Goal: Information Seeking & Learning: Learn about a topic

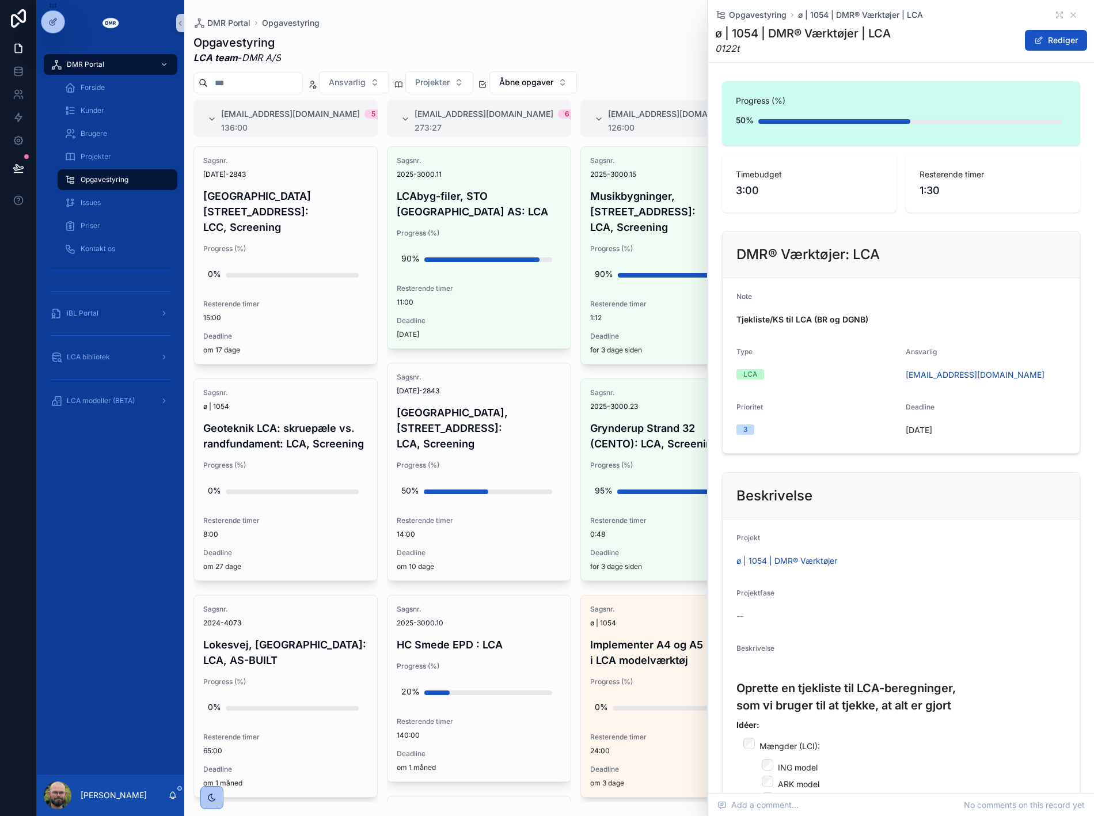
scroll to position [384, 0]
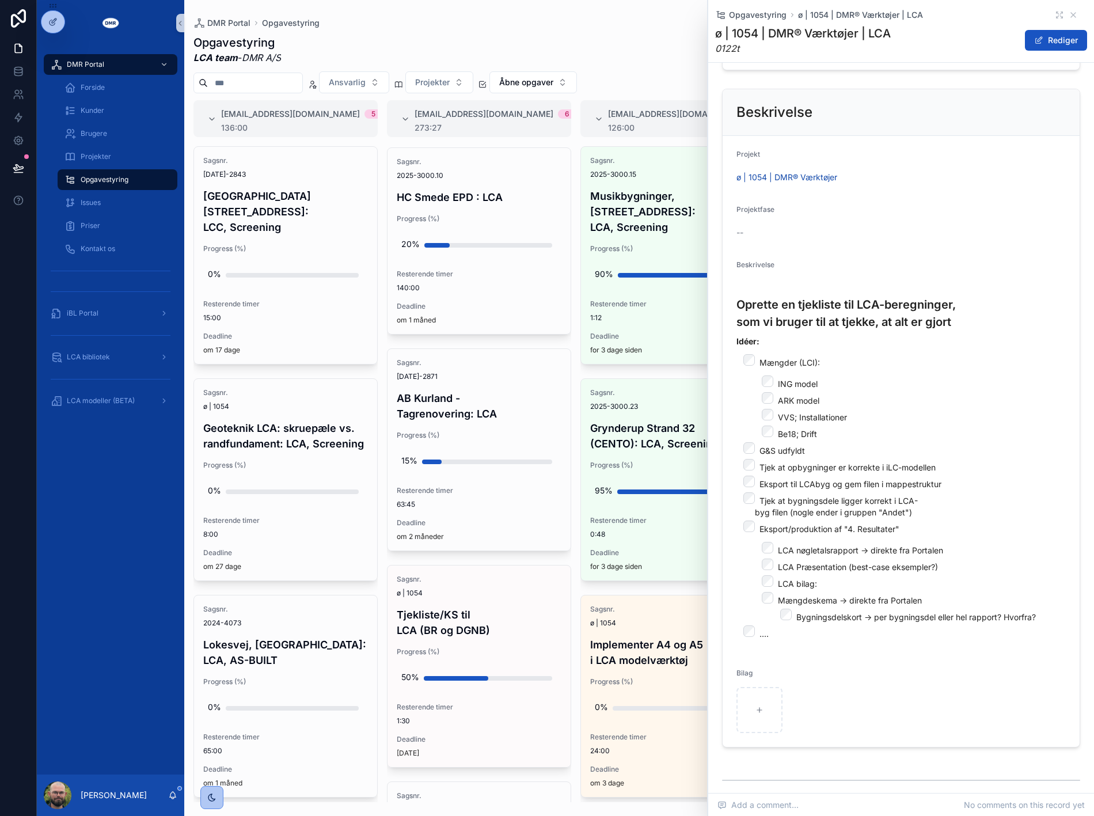
click at [940, 469] on li "Tjek at opbygninger er korrekte i iLC-modellen" at bounding box center [910, 466] width 311 height 14
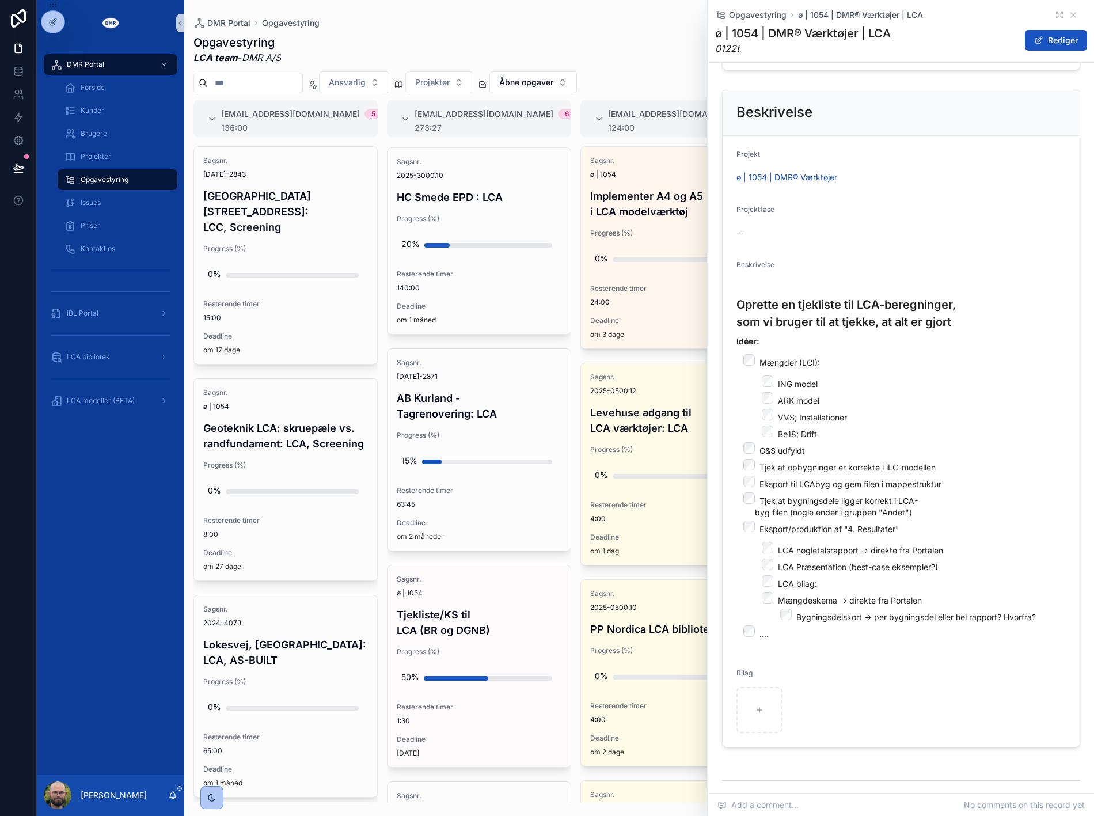
drag, startPoint x: 762, startPoint y: 487, endPoint x: 923, endPoint y: 517, distance: 164.0
click at [923, 517] on li "Tjek at bygningsdele ligger korrekt i LCA-byg filen (nogle ender i gruppen "And…" at bounding box center [910, 505] width 311 height 26
drag, startPoint x: 761, startPoint y: 501, endPoint x: 922, endPoint y: 521, distance: 161.9
click at [922, 518] on li "Tjek at bygningsdele ligger korrekt i LCA-byg filen (nogle ender i gruppen "And…" at bounding box center [910, 505] width 311 height 26
copy li "Tjek at bygningsdele ligger korrekt i LCA-byg filen (nogle ender i gruppen "And…"
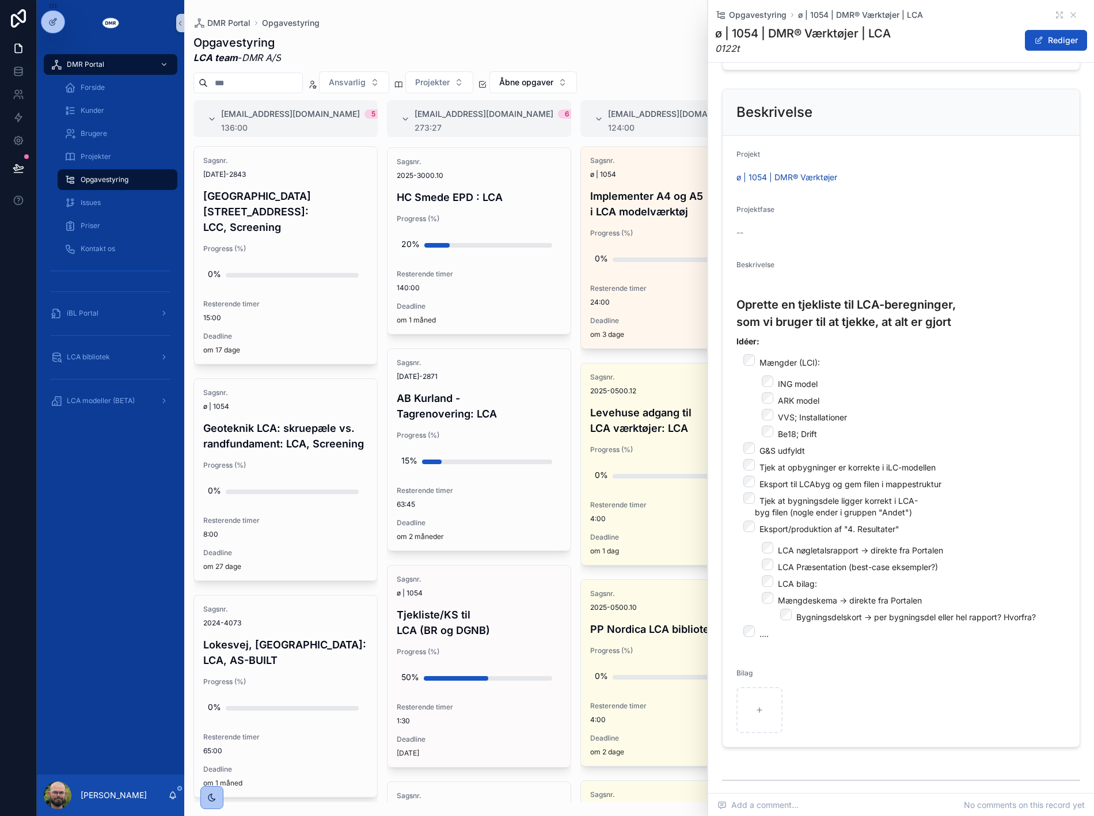
click at [969, 573] on li "LCA Præsentation (best-case eksempler?)" at bounding box center [919, 566] width 293 height 14
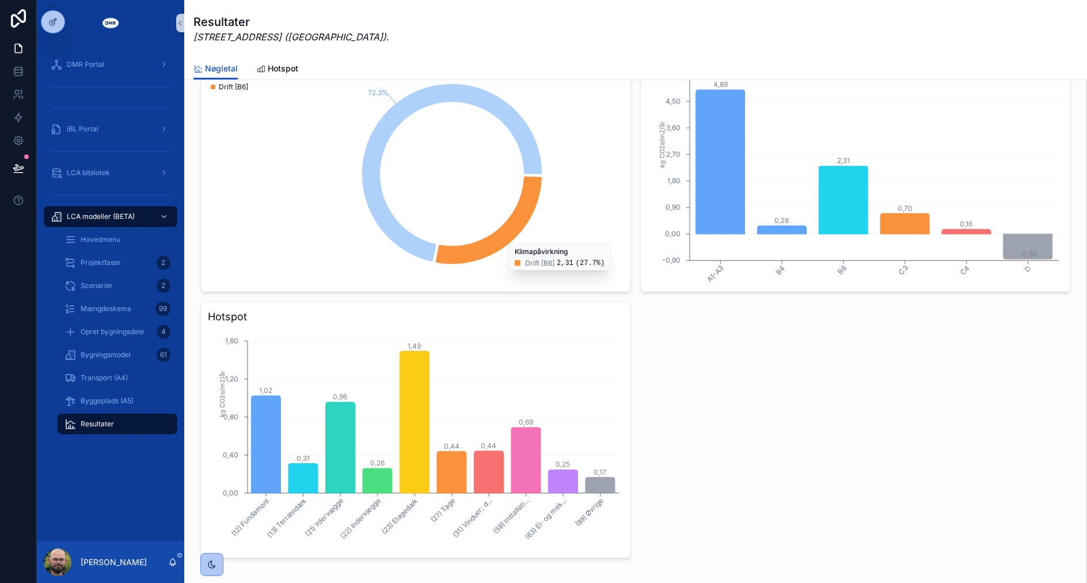
scroll to position [320, 0]
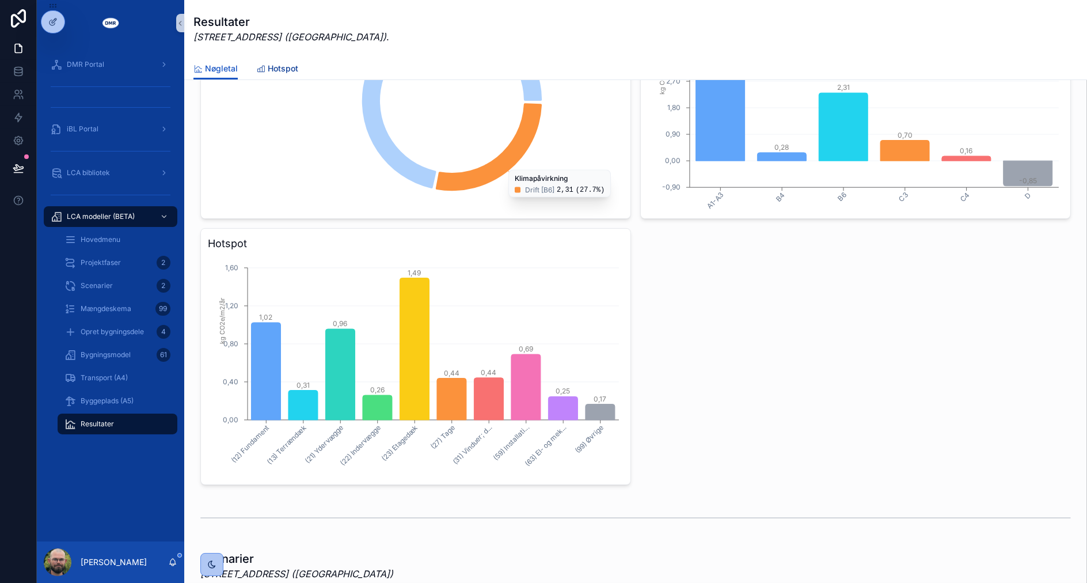
click at [280, 73] on span "Hotspot" at bounding box center [283, 69] width 31 height 12
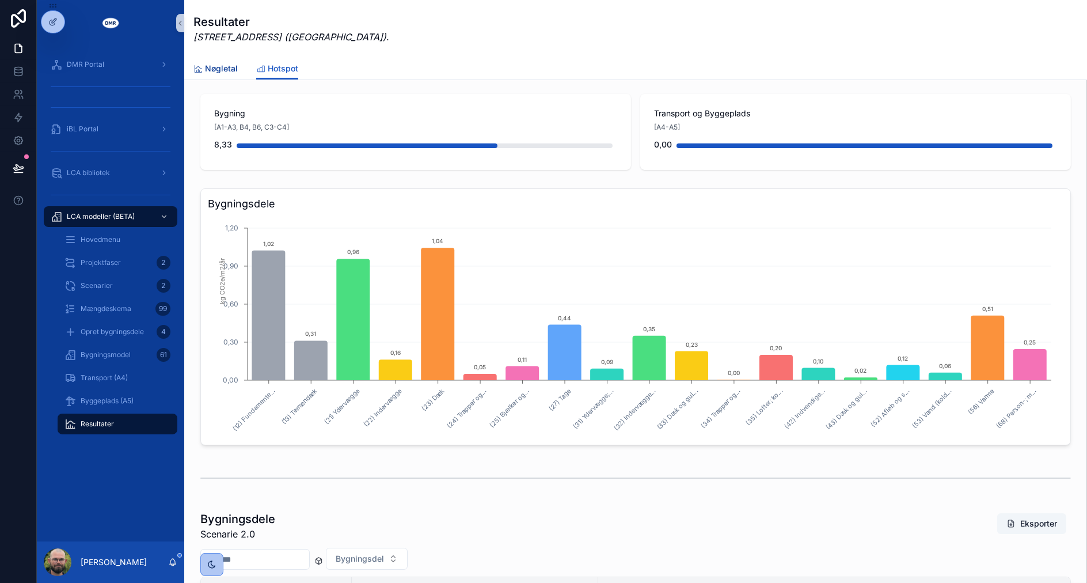
click at [214, 65] on span "Nøgletal" at bounding box center [221, 69] width 33 height 12
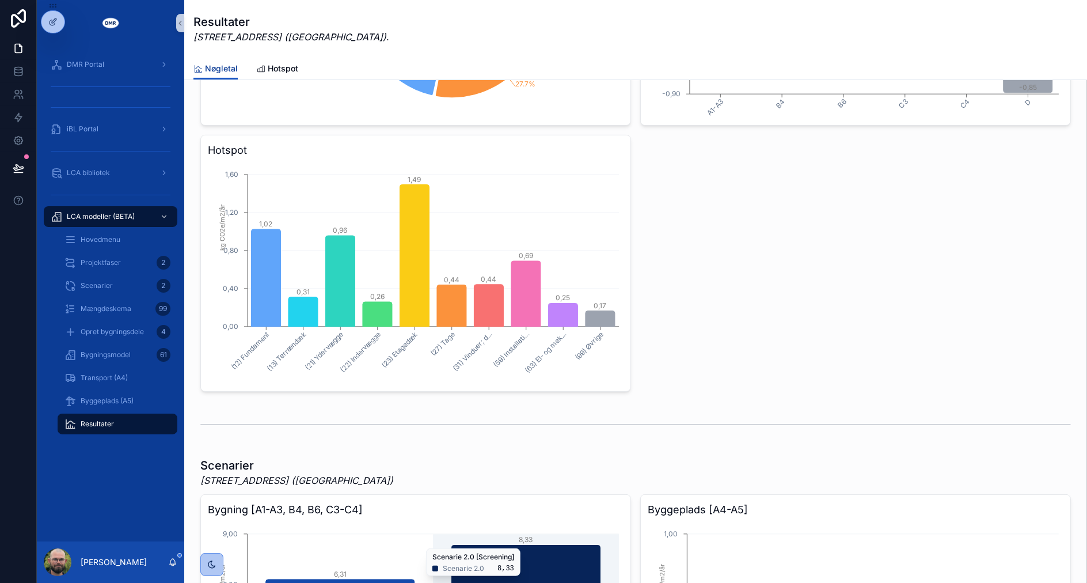
scroll to position [320, 0]
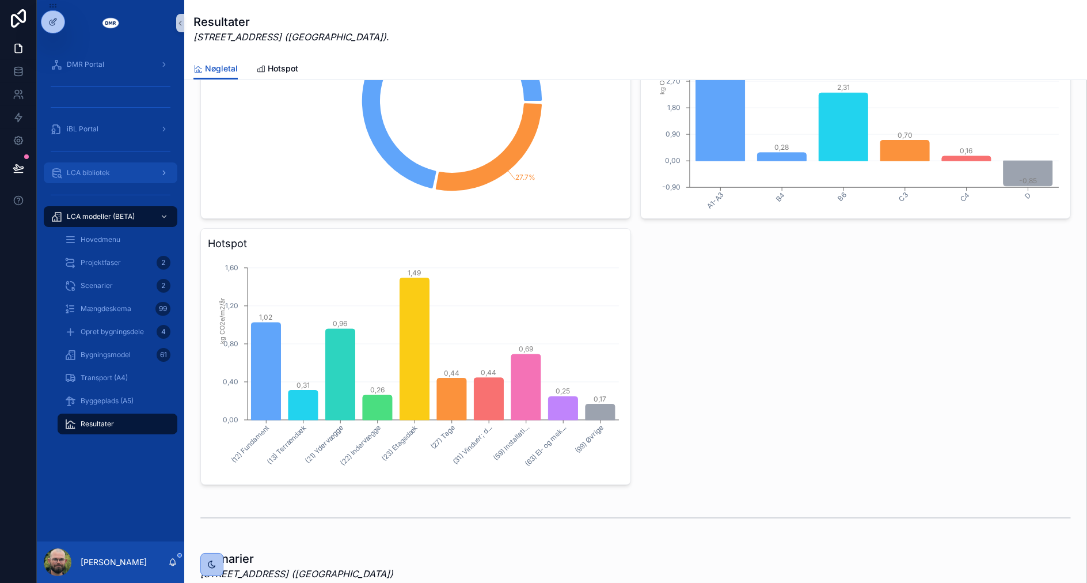
click at [69, 177] on div "LCA bibliotek" at bounding box center [111, 173] width 120 height 18
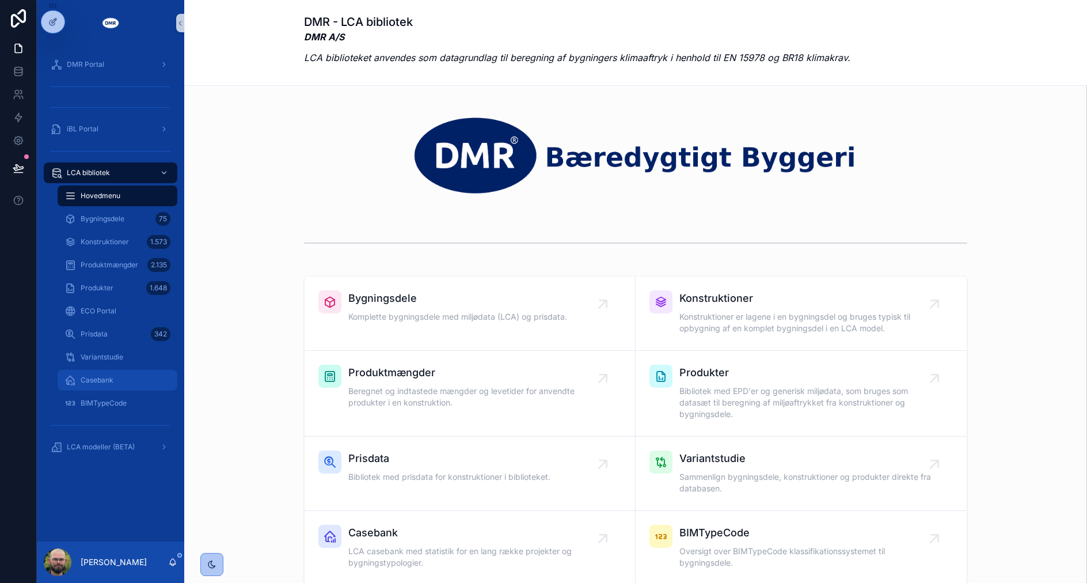
click at [124, 377] on div "Casebank" at bounding box center [117, 380] width 106 height 18
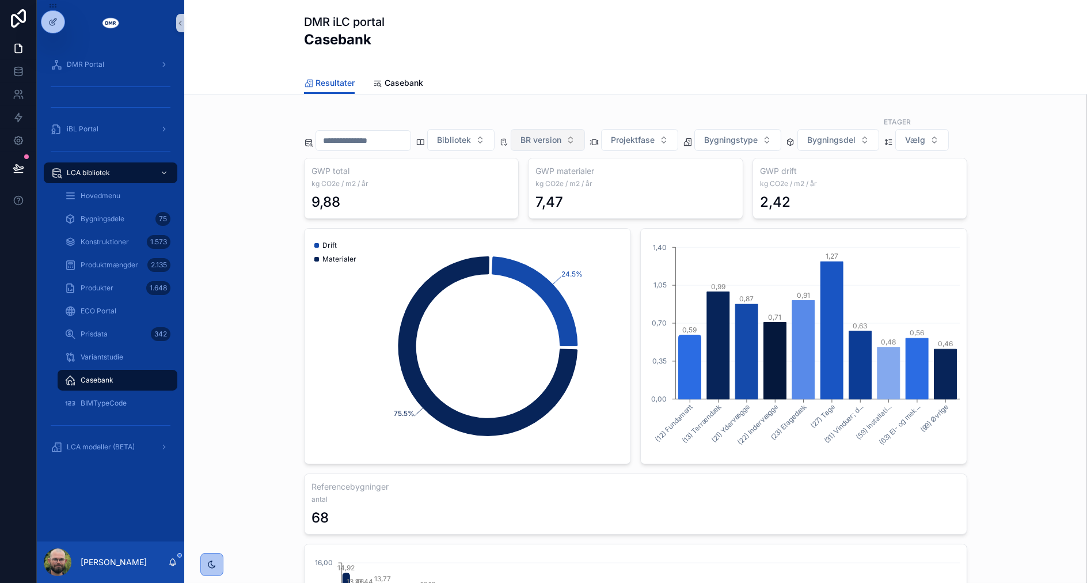
click at [585, 129] on button "BR version" at bounding box center [548, 140] width 74 height 22
click at [585, 190] on div "BR 2025" at bounding box center [567, 192] width 138 height 18
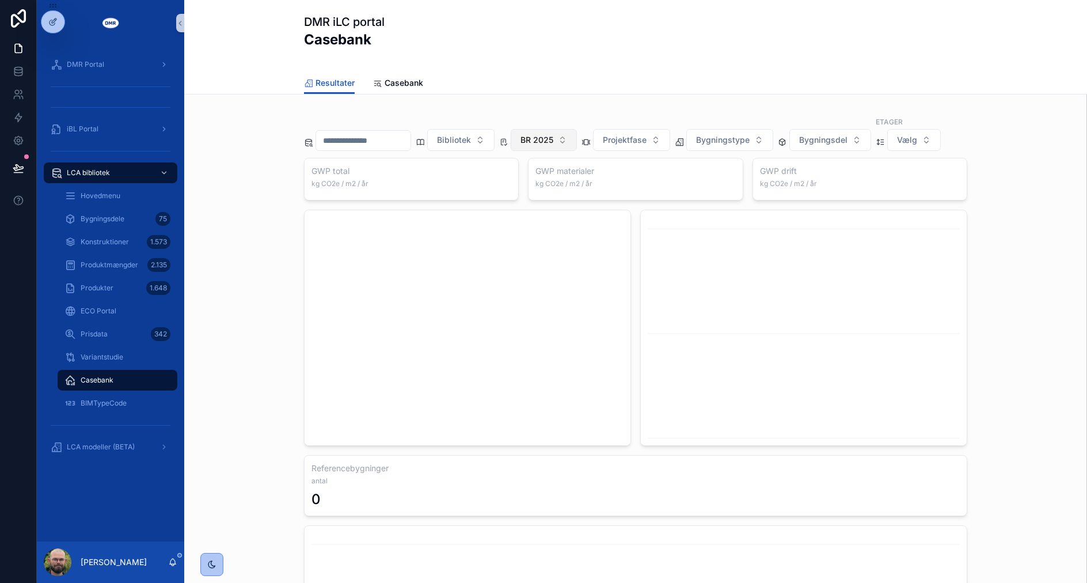
click at [577, 136] on button "BR 2025" at bounding box center [544, 140] width 66 height 22
click at [561, 196] on div "BR 2023" at bounding box center [563, 204] width 138 height 18
click at [572, 76] on div "Resultater Casebank" at bounding box center [635, 83] width 663 height 22
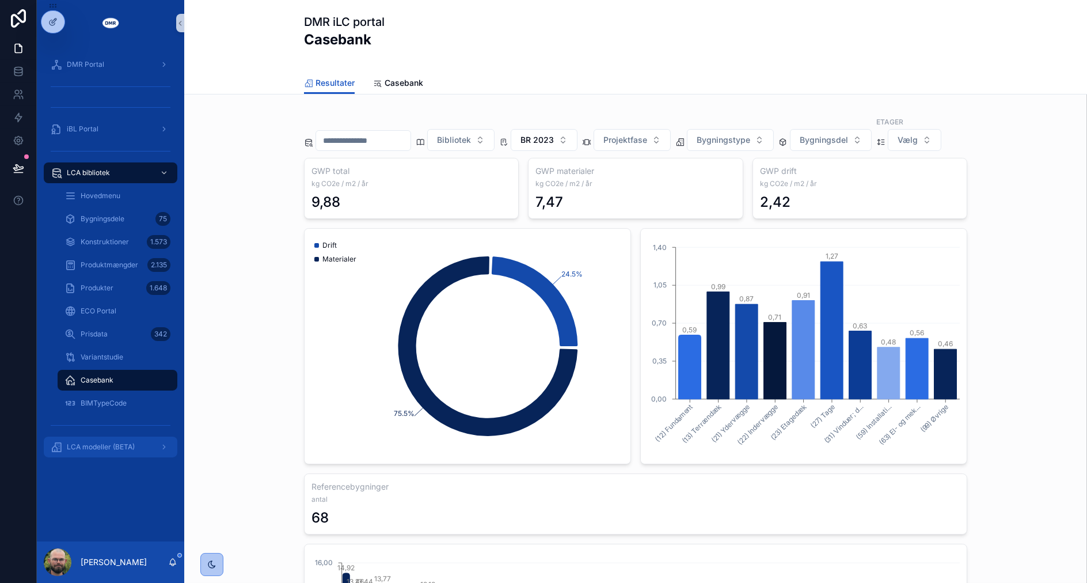
click at [85, 454] on div "LCA modeller (BETA)" at bounding box center [111, 447] width 120 height 18
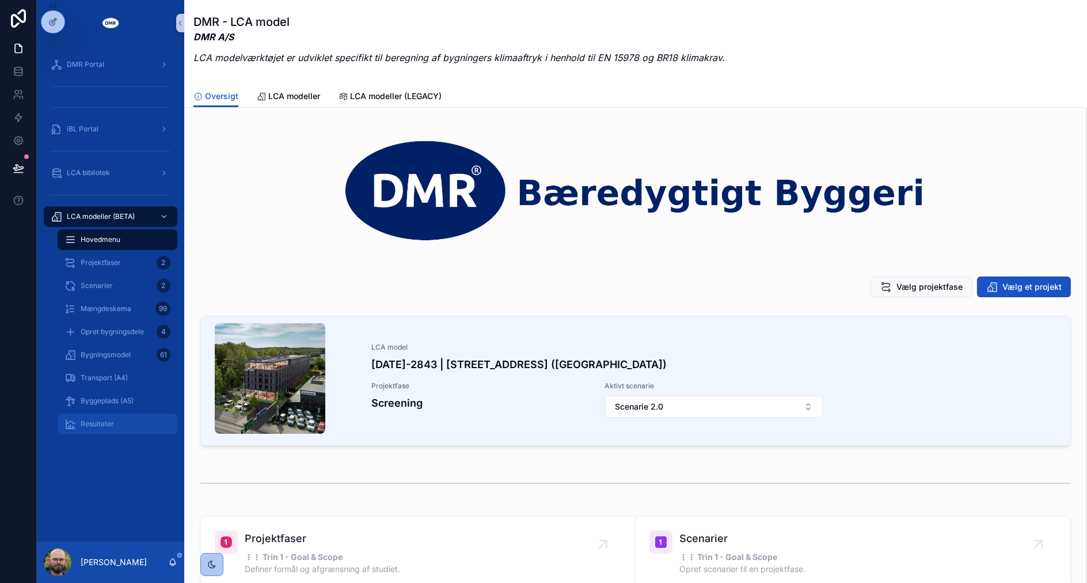
click at [92, 432] on div "Resultater" at bounding box center [117, 424] width 106 height 18
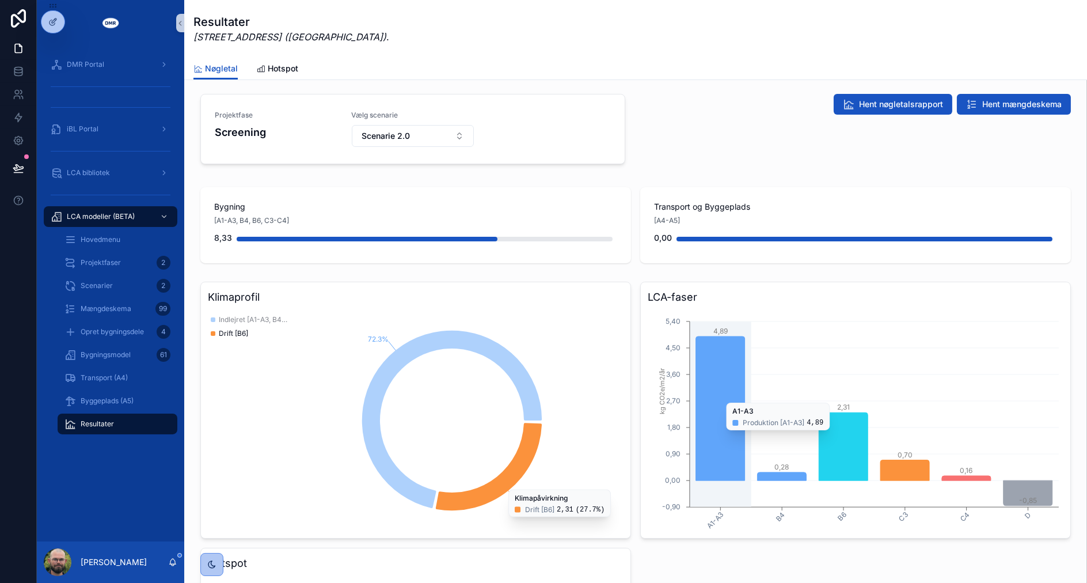
scroll to position [128, 0]
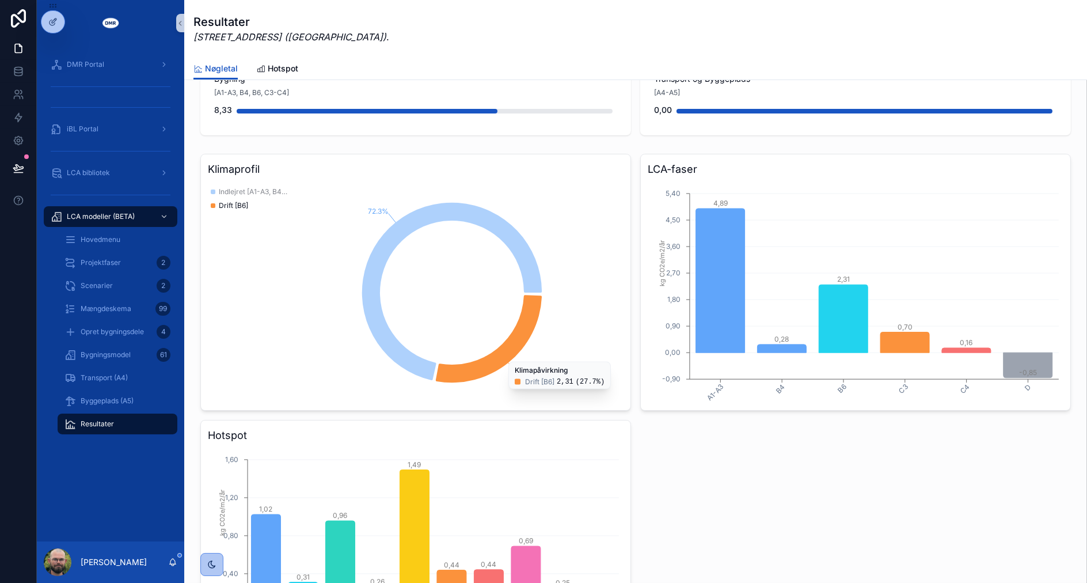
click at [777, 460] on div "Klimaprofil 72.3% 27.7% Indlejret [A1-A3, B4, C3-C4] Drift [B6] Klimapåvirkning…" at bounding box center [635, 415] width 871 height 523
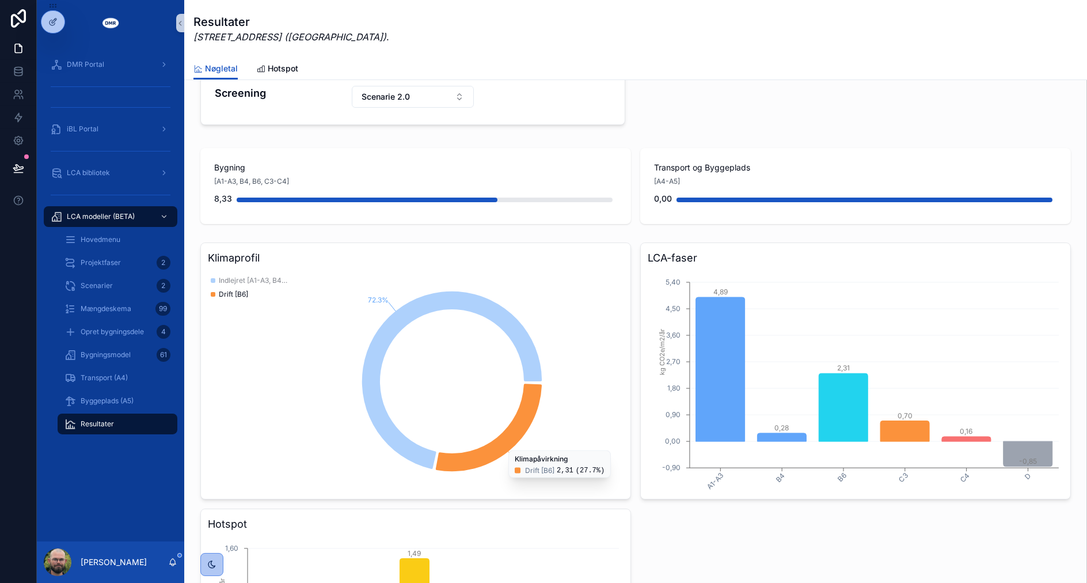
scroll to position [0, 0]
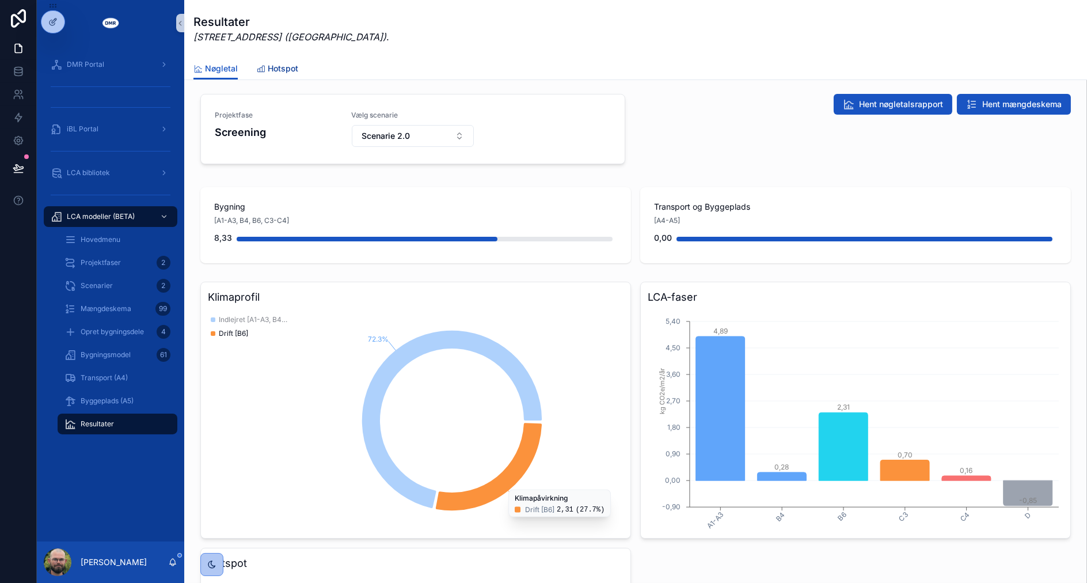
drag, startPoint x: 293, startPoint y: 63, endPoint x: 633, endPoint y: 70, distance: 339.8
click at [293, 63] on span "Hotspot" at bounding box center [283, 69] width 31 height 12
